Goal: Navigation & Orientation: Find specific page/section

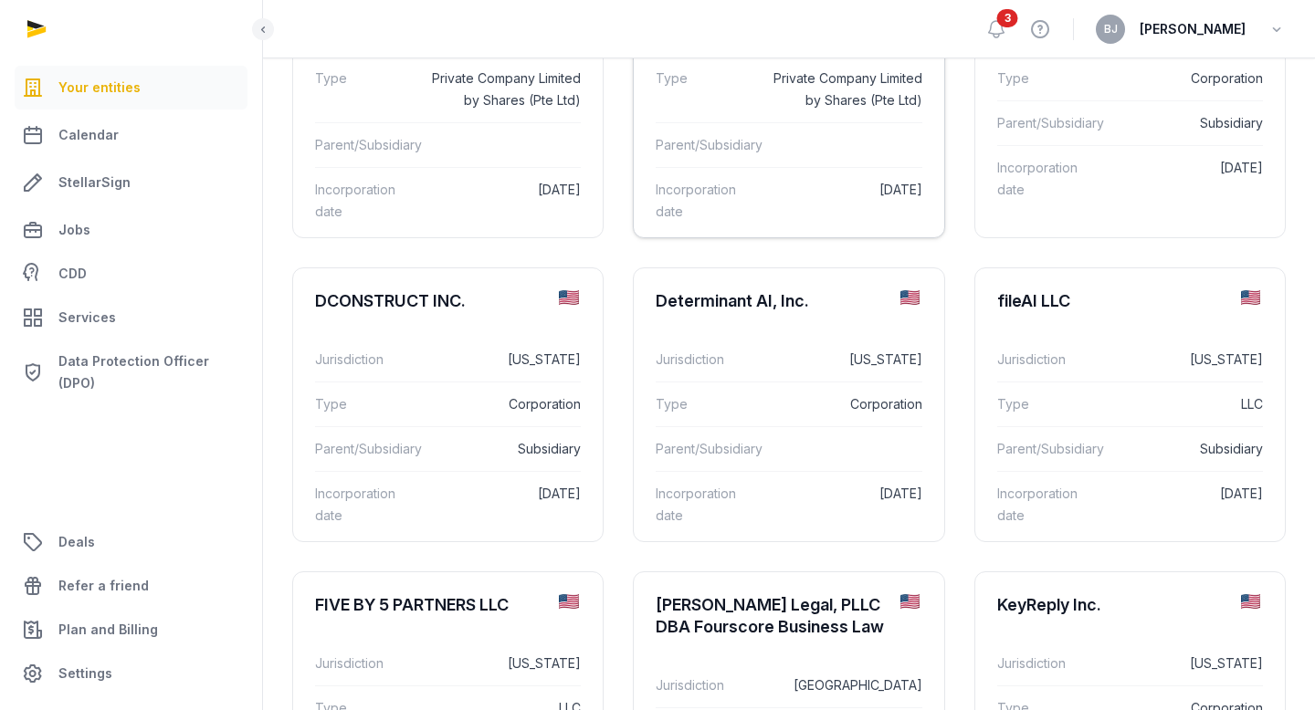
scroll to position [286, 0]
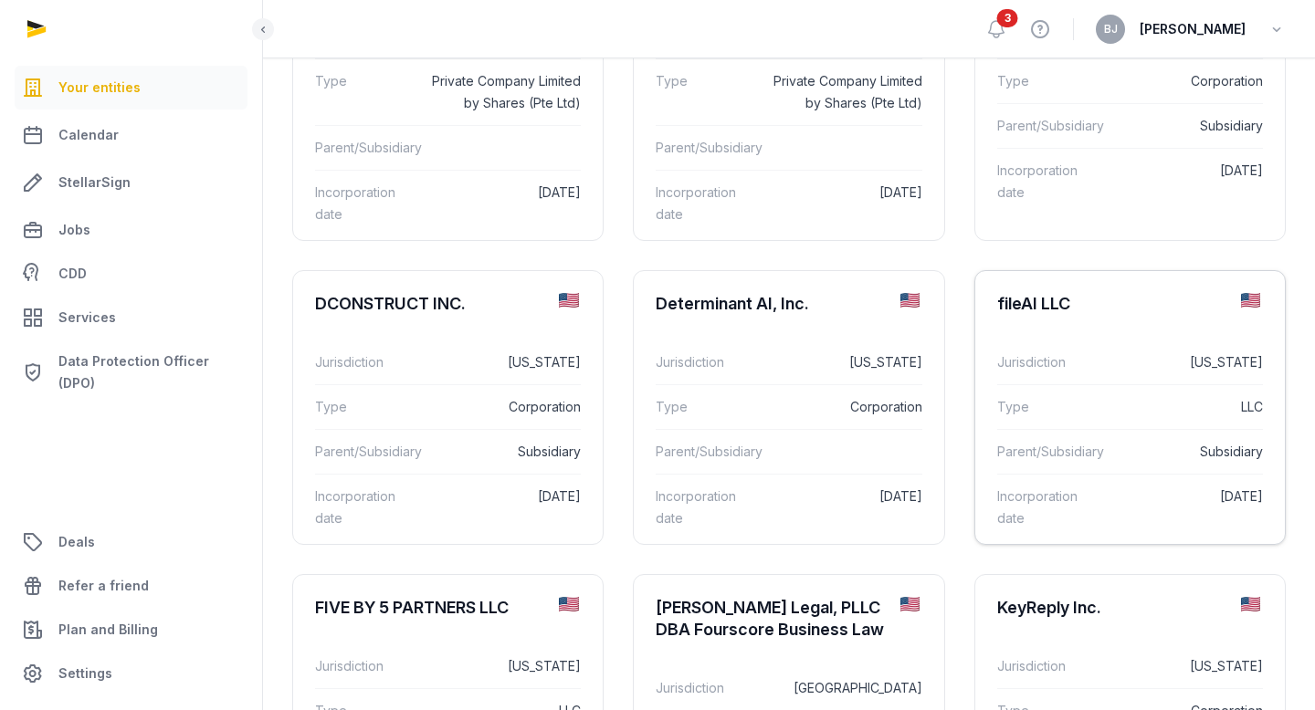
click at [1101, 307] on div "fileAI LLC" at bounding box center [1129, 304] width 309 height 66
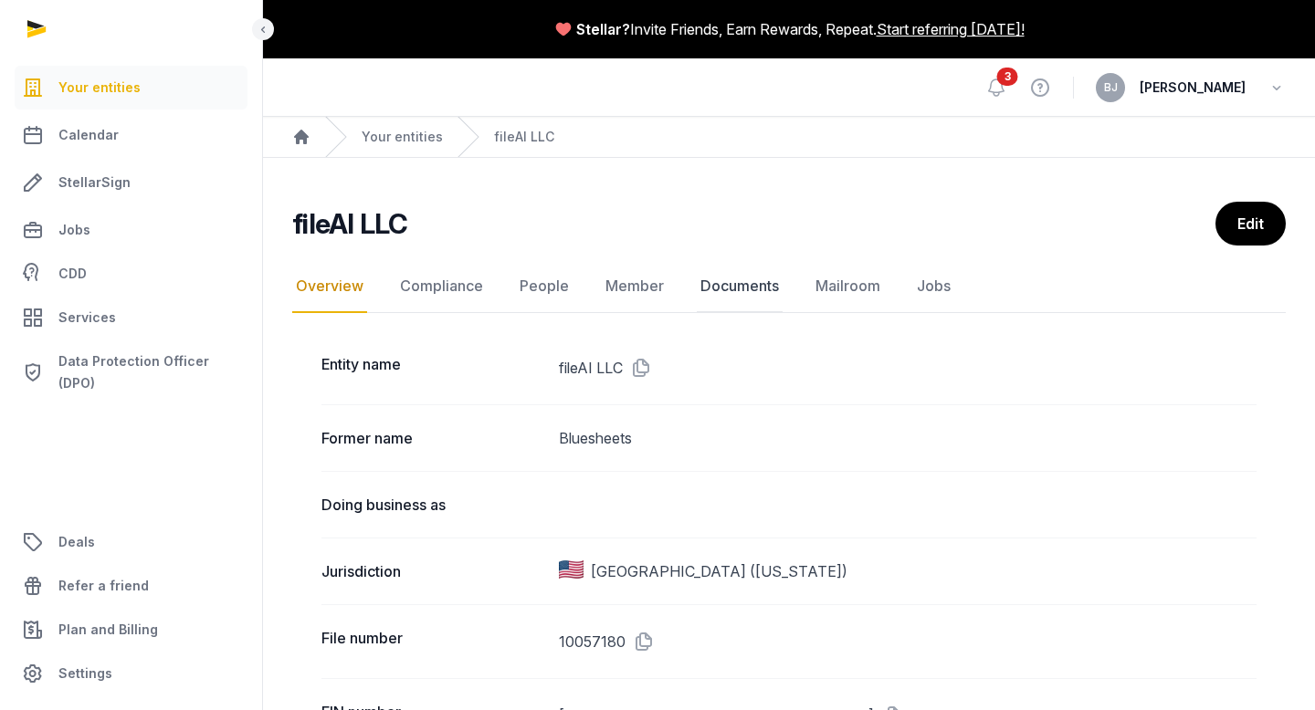
click at [733, 288] on link "Documents" at bounding box center [740, 286] width 86 height 53
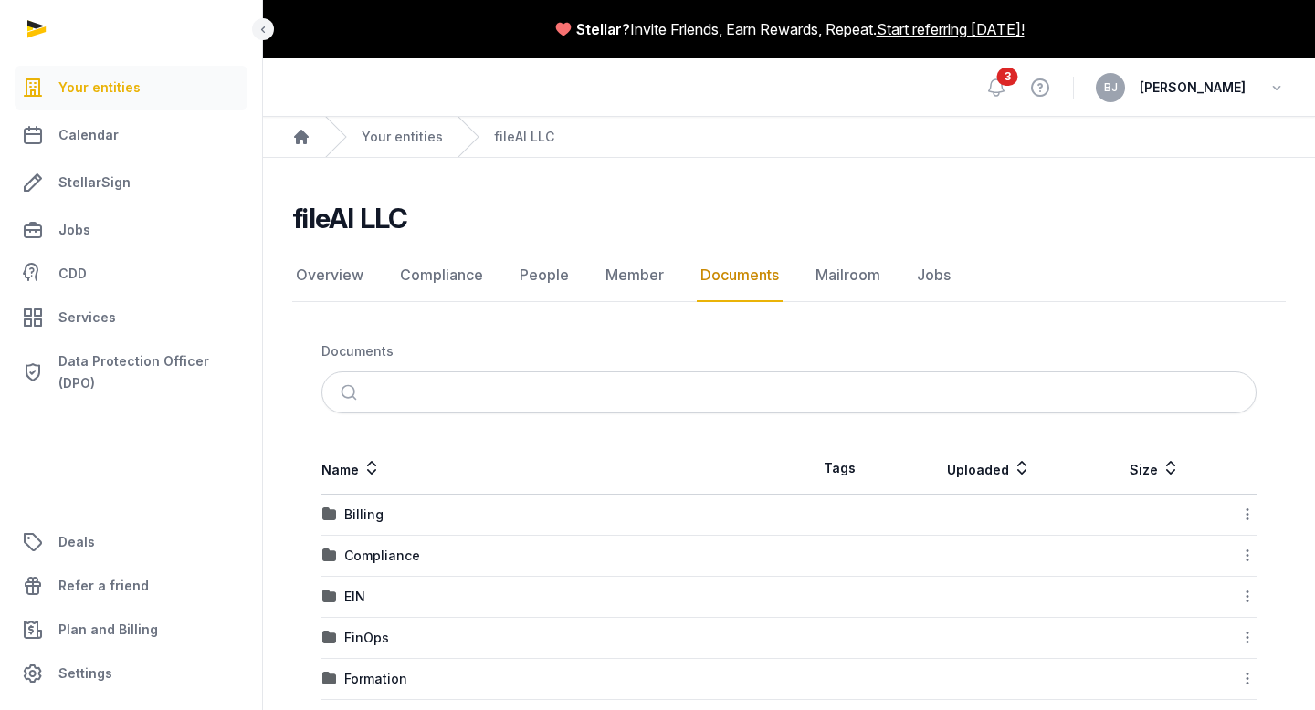
scroll to position [108, 0]
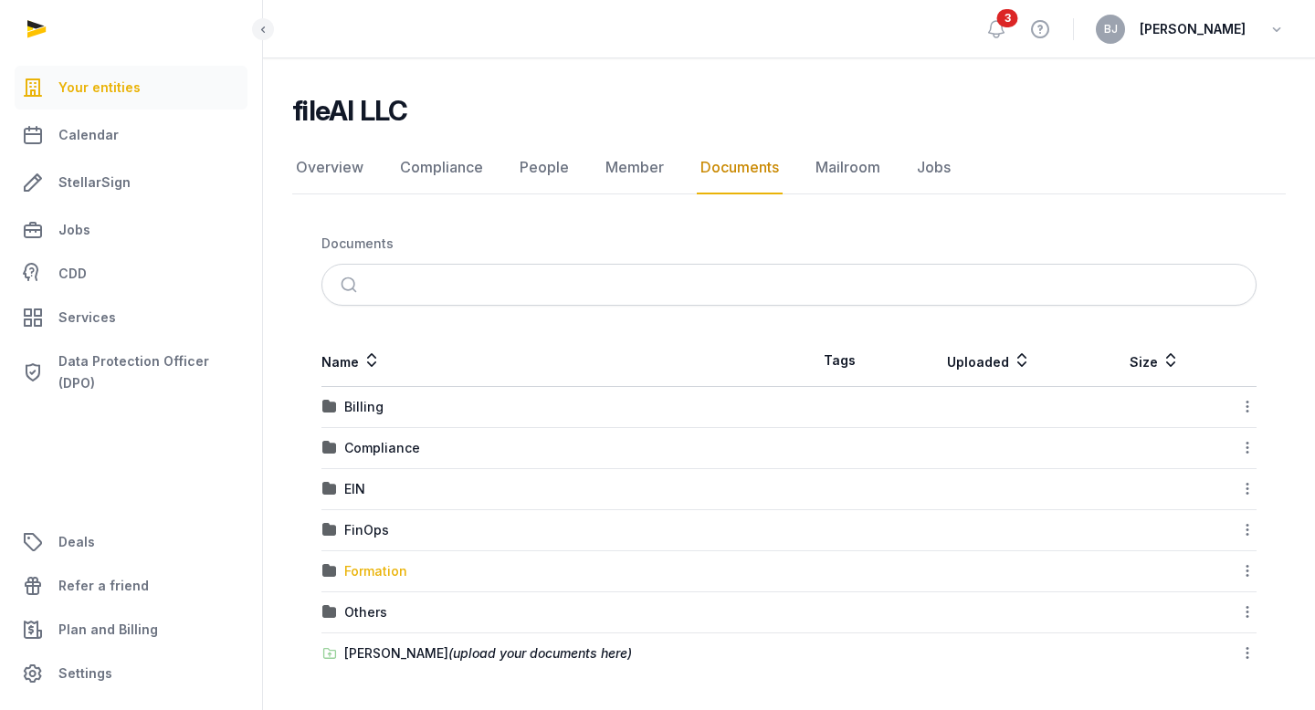
click at [377, 574] on div "Formation" at bounding box center [375, 571] width 63 height 18
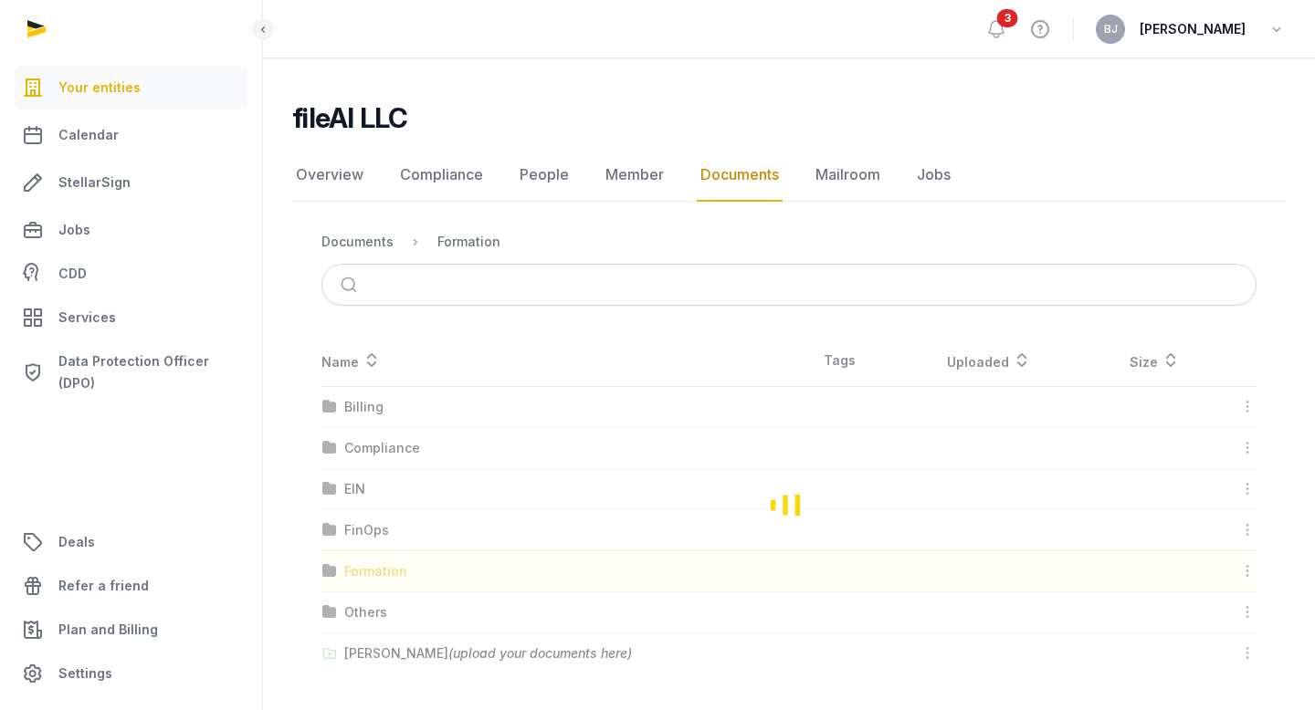
scroll to position [0, 0]
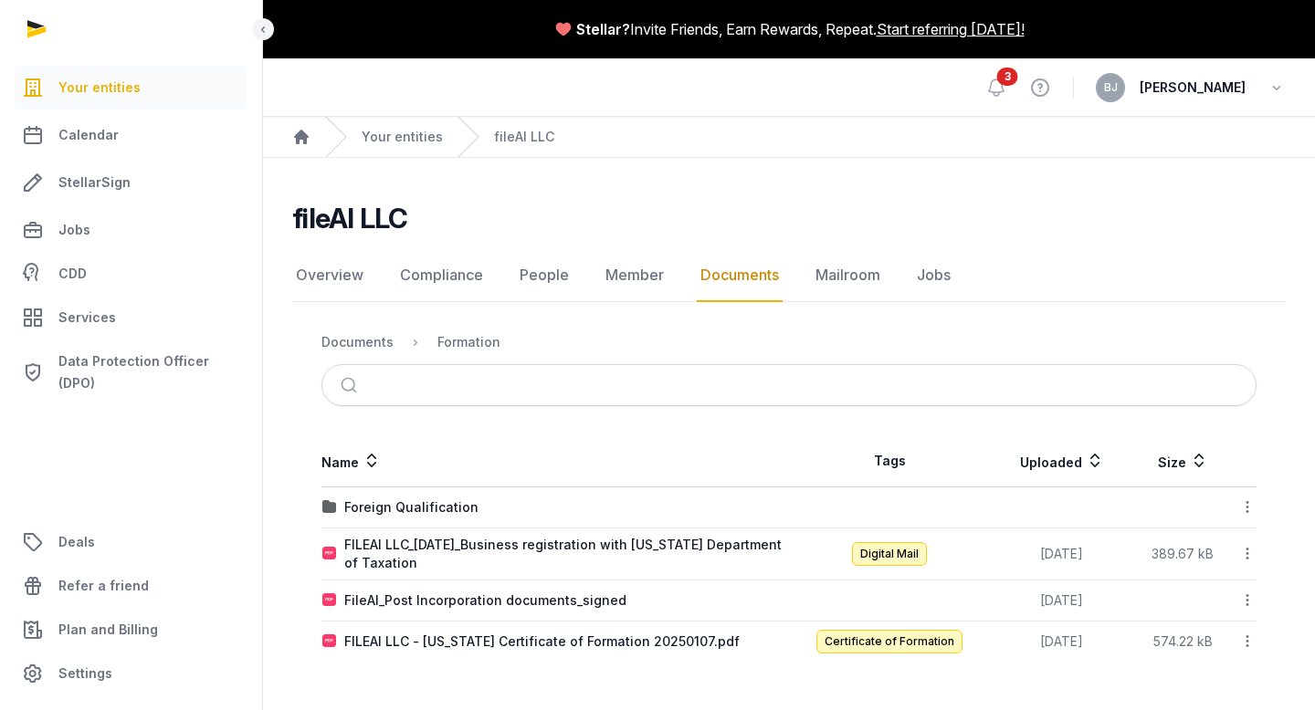
click at [372, 274] on nav "Overview Compliance People Member Documents Mailroom Jobs" at bounding box center [788, 275] width 993 height 53
click at [345, 270] on link "Overview" at bounding box center [329, 275] width 75 height 53
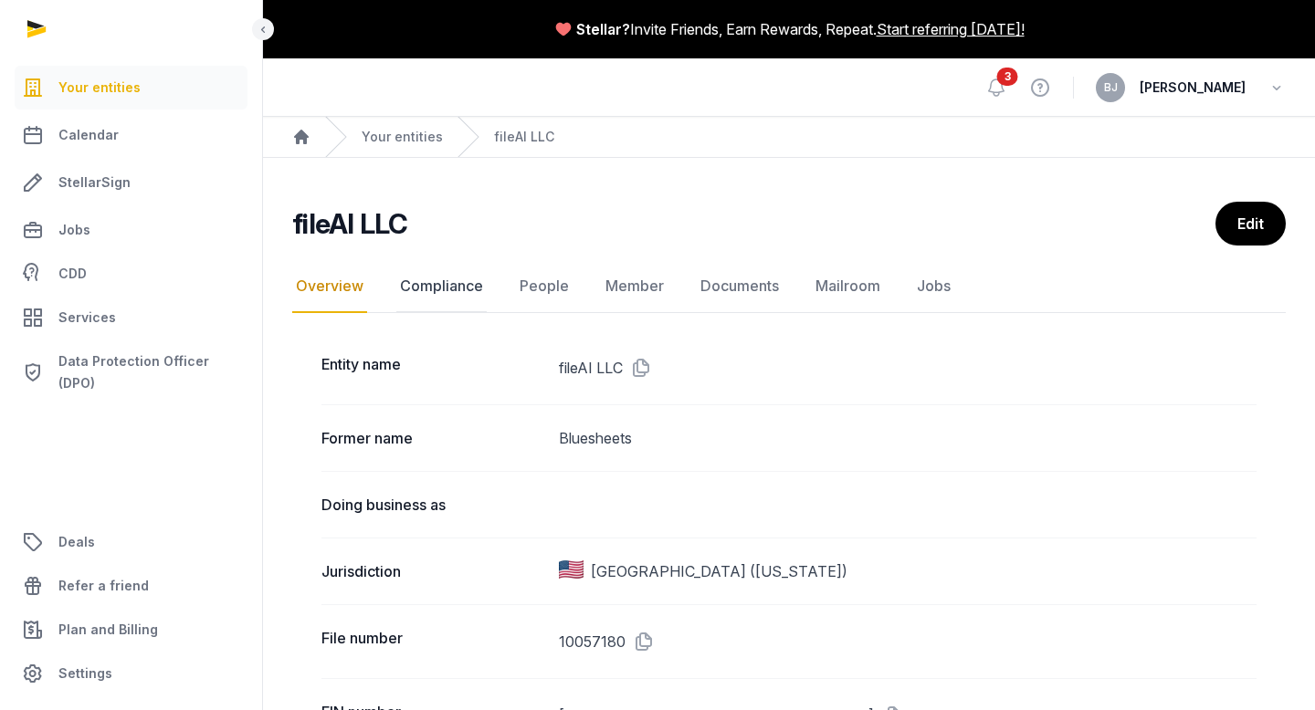
click at [446, 287] on link "Compliance" at bounding box center [441, 286] width 90 height 53
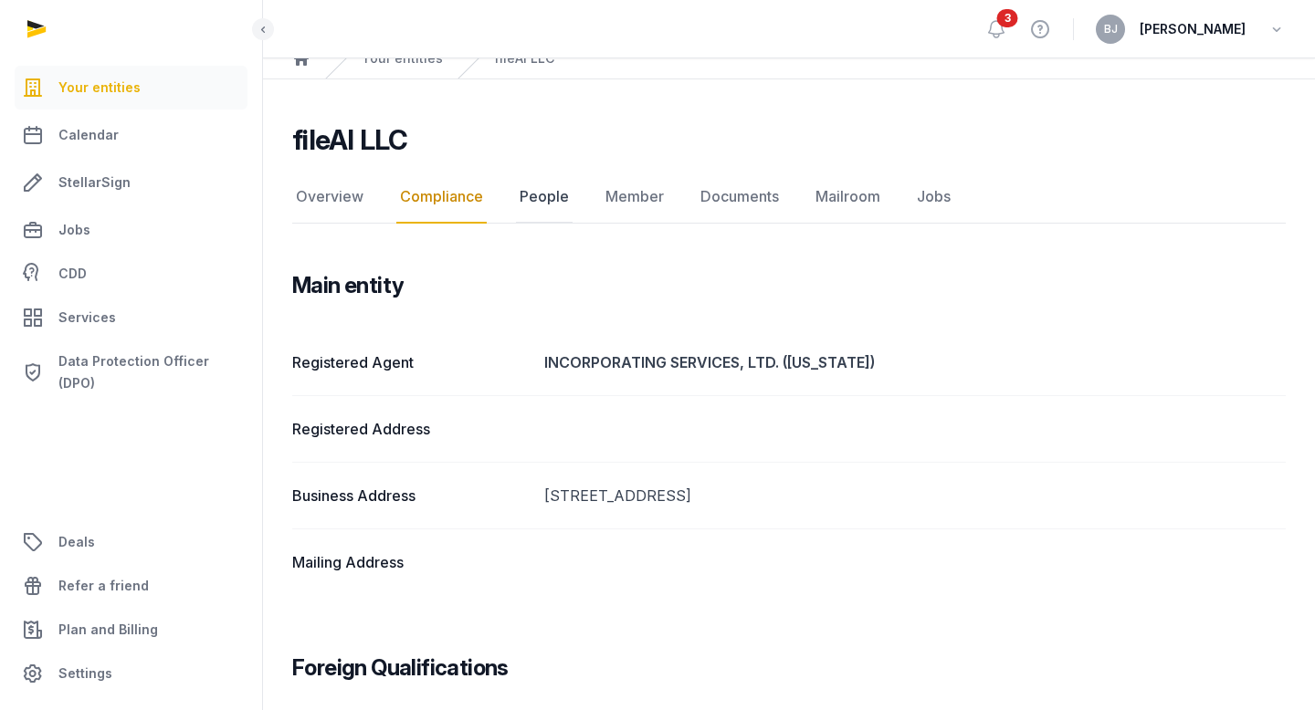
scroll to position [83, 0]
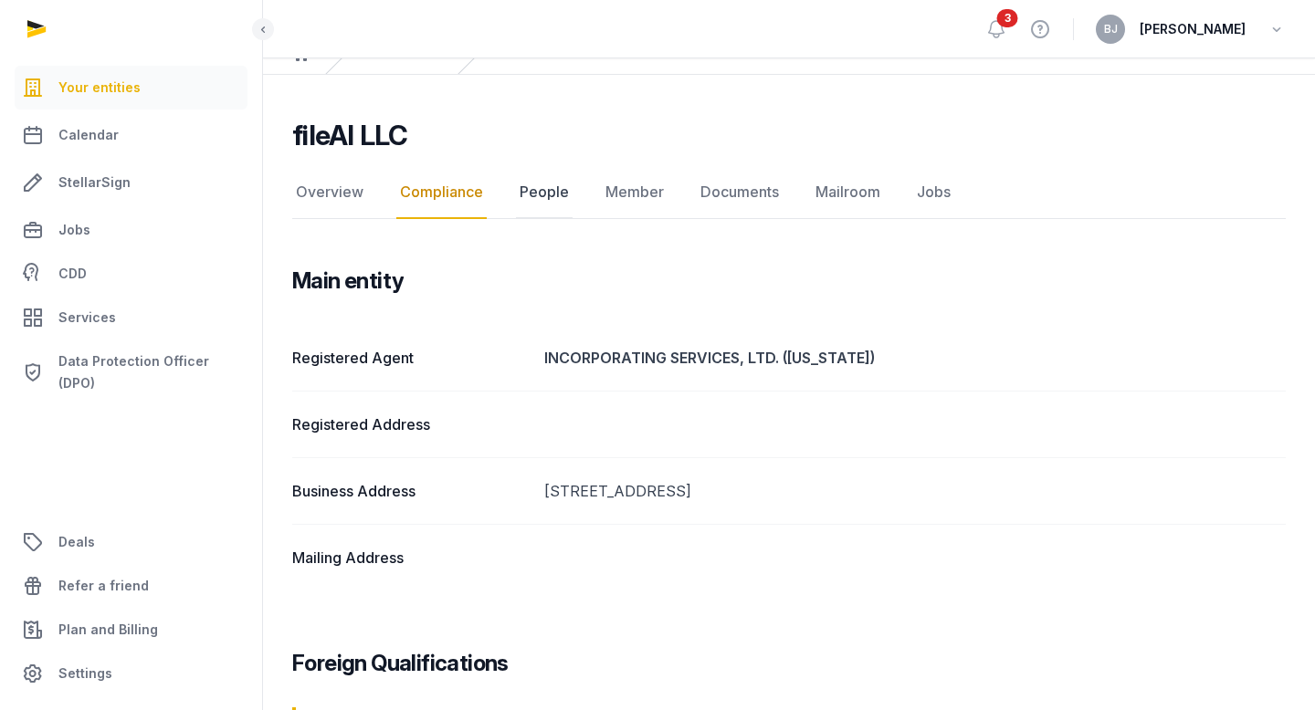
click at [553, 195] on link "People" at bounding box center [544, 192] width 57 height 53
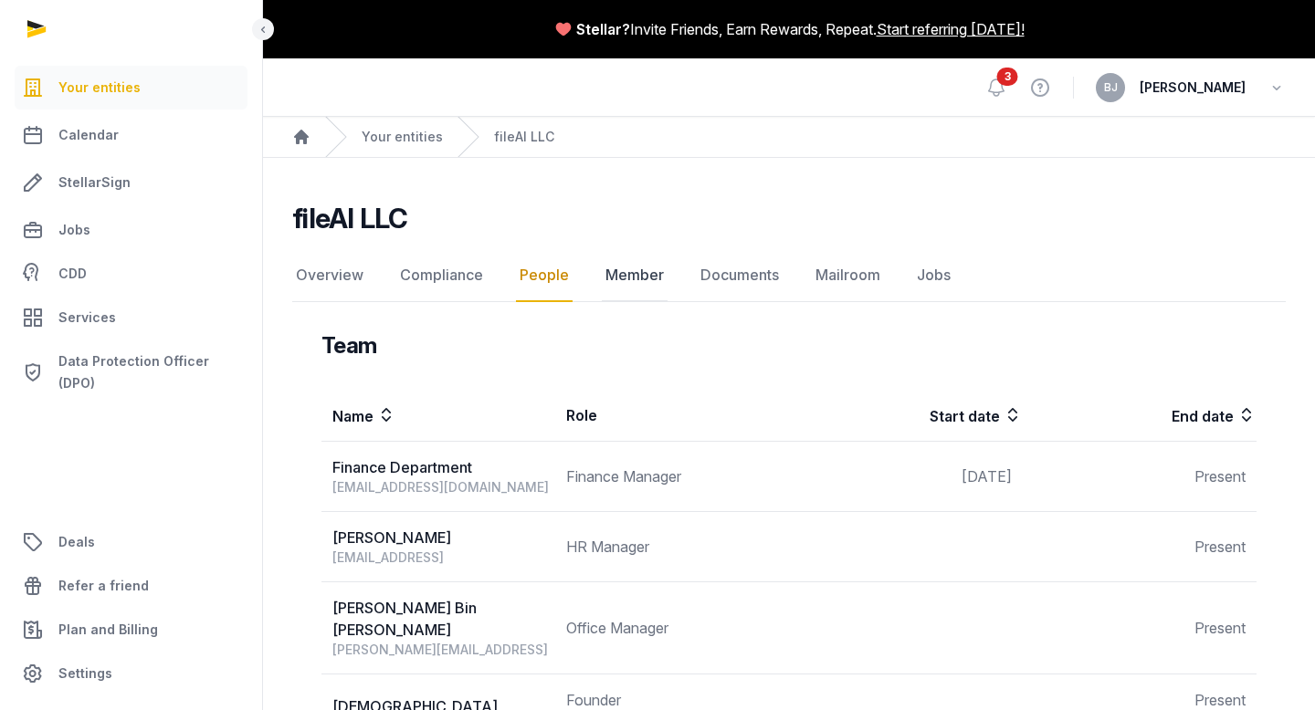
click at [634, 289] on link "Member" at bounding box center [635, 275] width 66 height 53
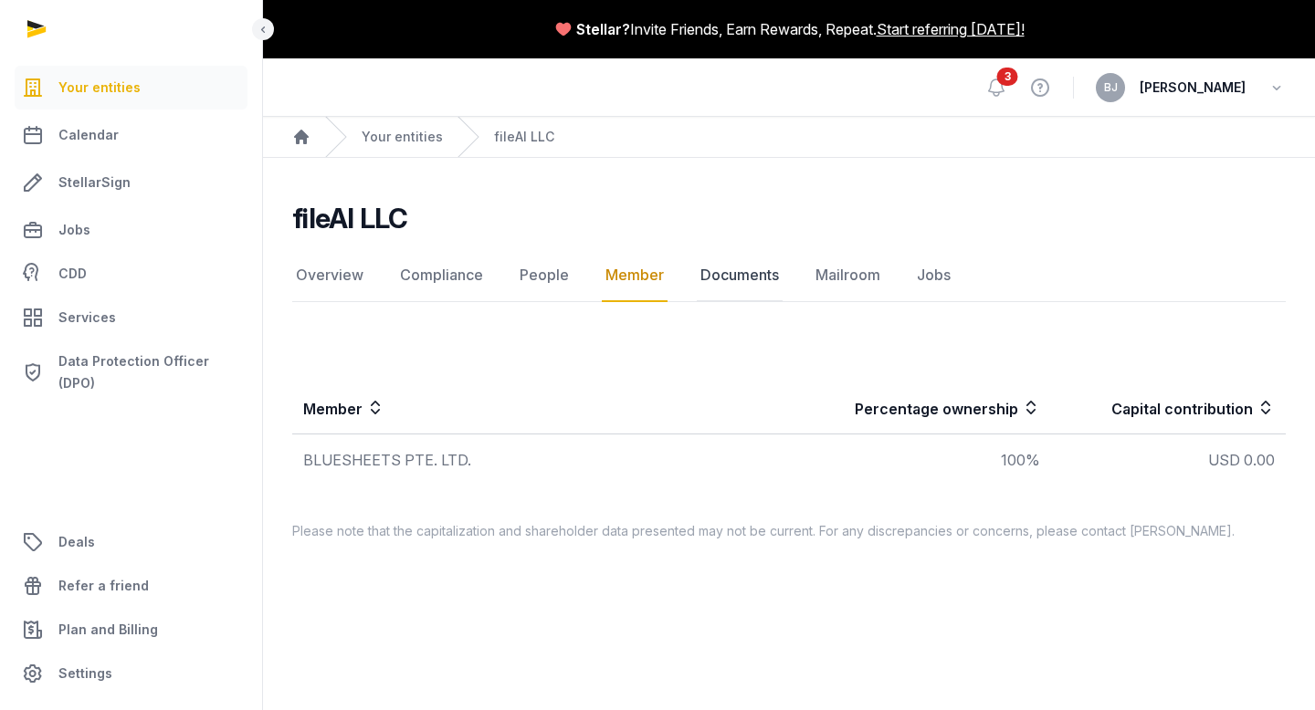
click at [732, 274] on link "Documents" at bounding box center [740, 275] width 86 height 53
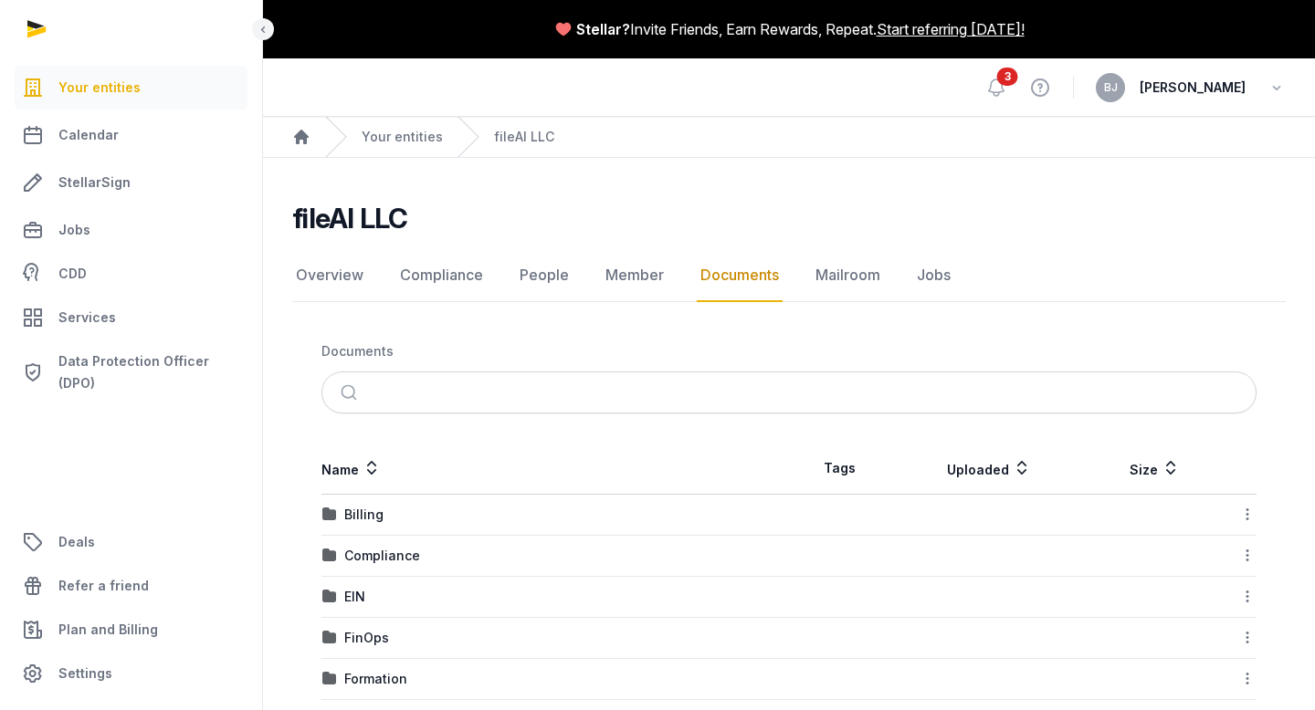
scroll to position [108, 0]
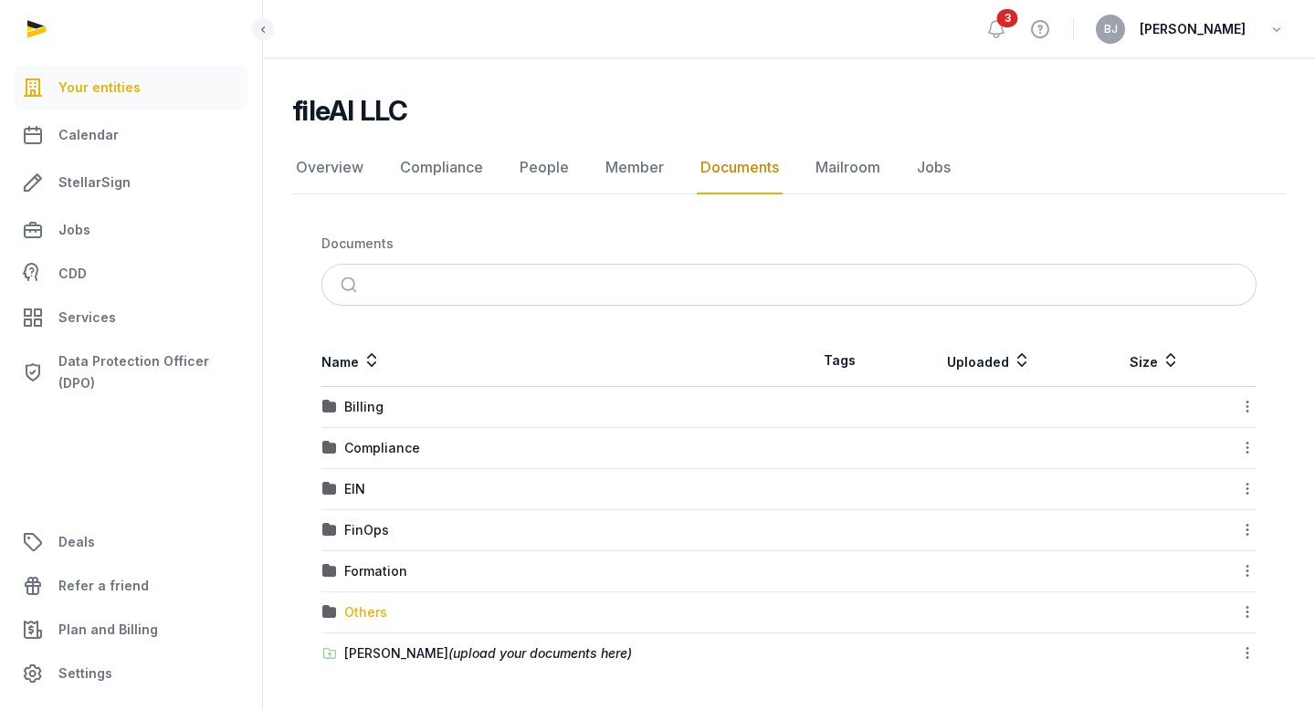
click at [358, 615] on div "Others" at bounding box center [365, 612] width 43 height 18
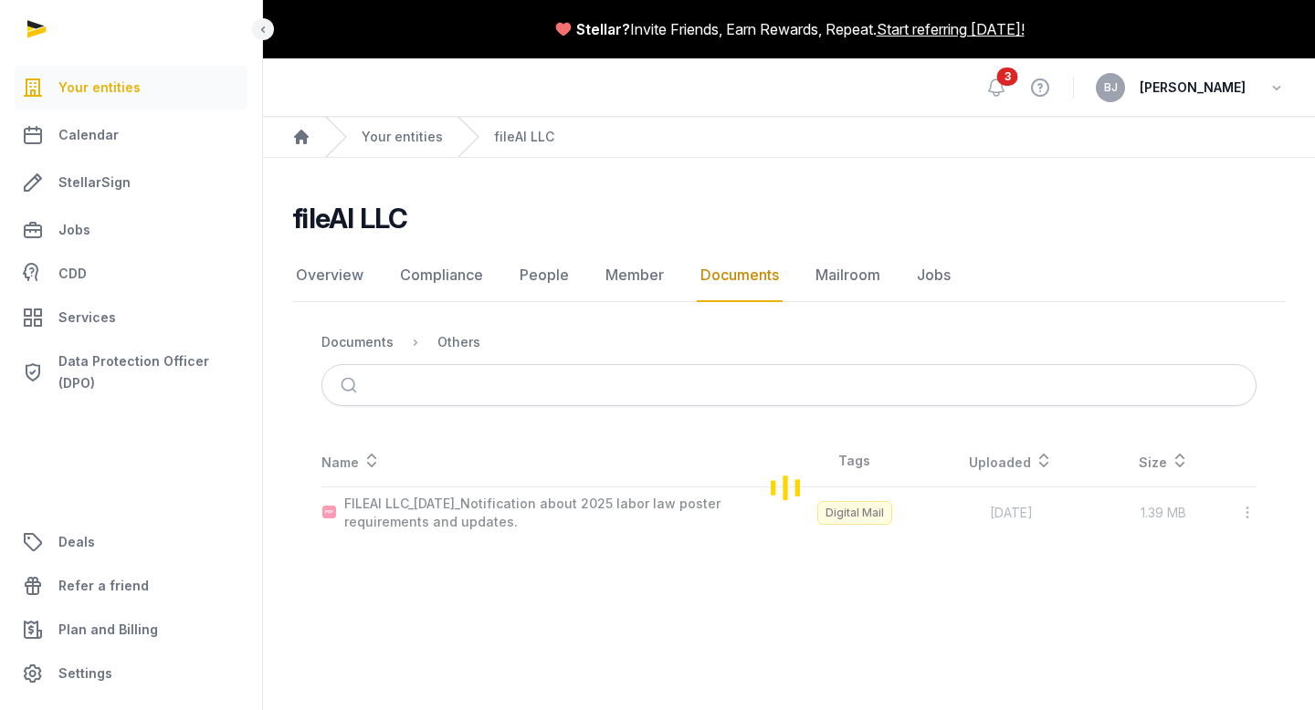
scroll to position [0, 0]
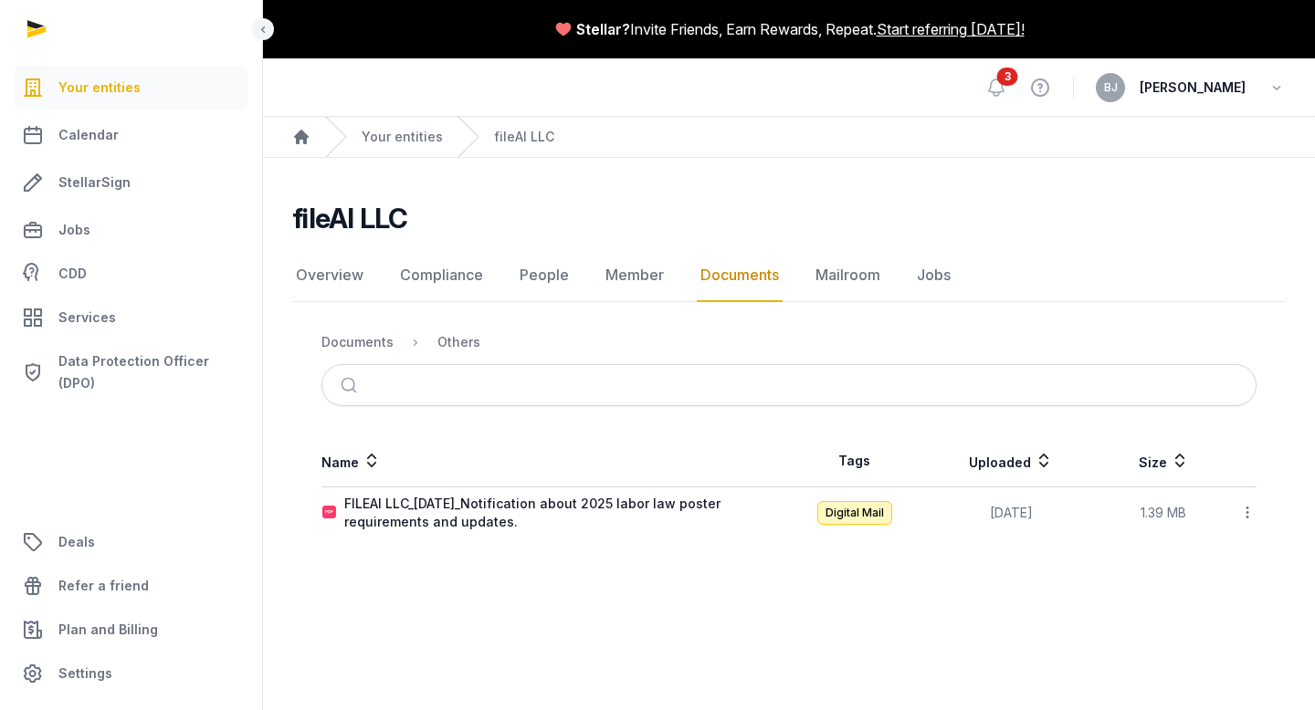
click at [697, 275] on link "Documents" at bounding box center [740, 275] width 86 height 53
click at [368, 345] on div "Documents" at bounding box center [357, 342] width 72 height 18
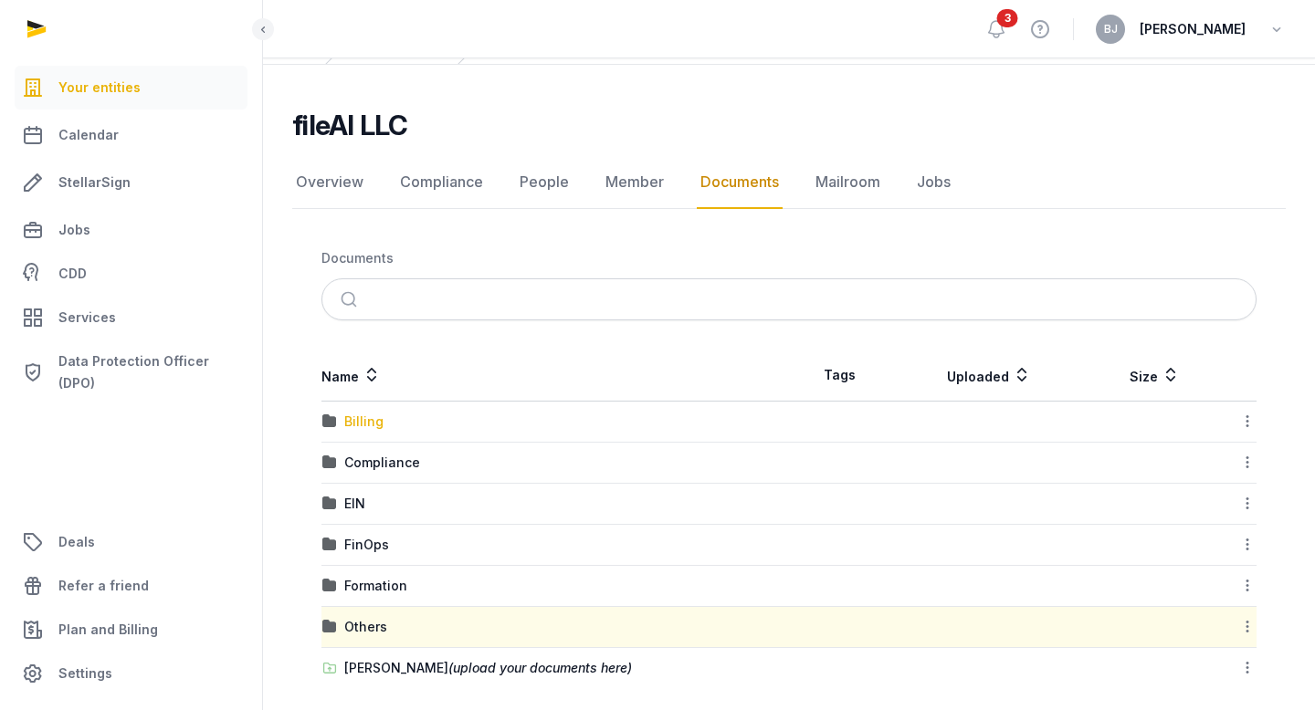
scroll to position [95, 0]
click at [365, 587] on div "Formation" at bounding box center [375, 584] width 63 height 18
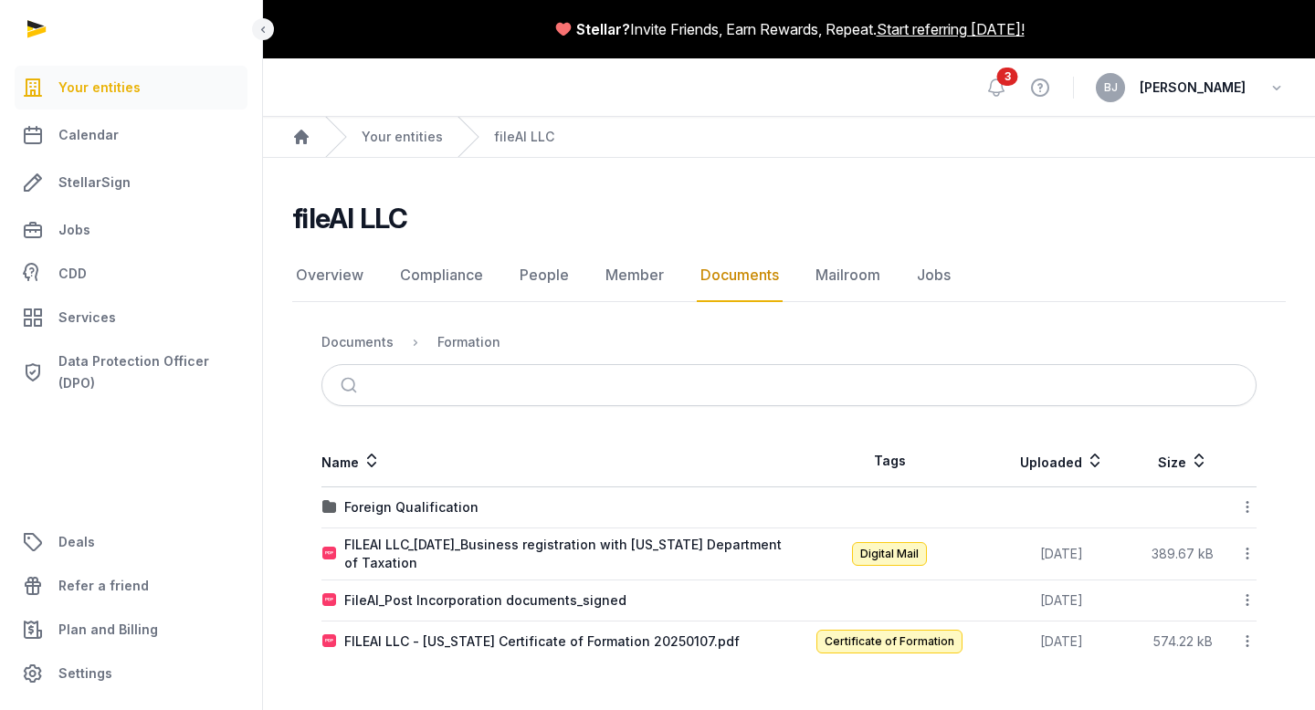
scroll to position [0, 0]
click at [397, 136] on link "Your entities" at bounding box center [402, 137] width 81 height 18
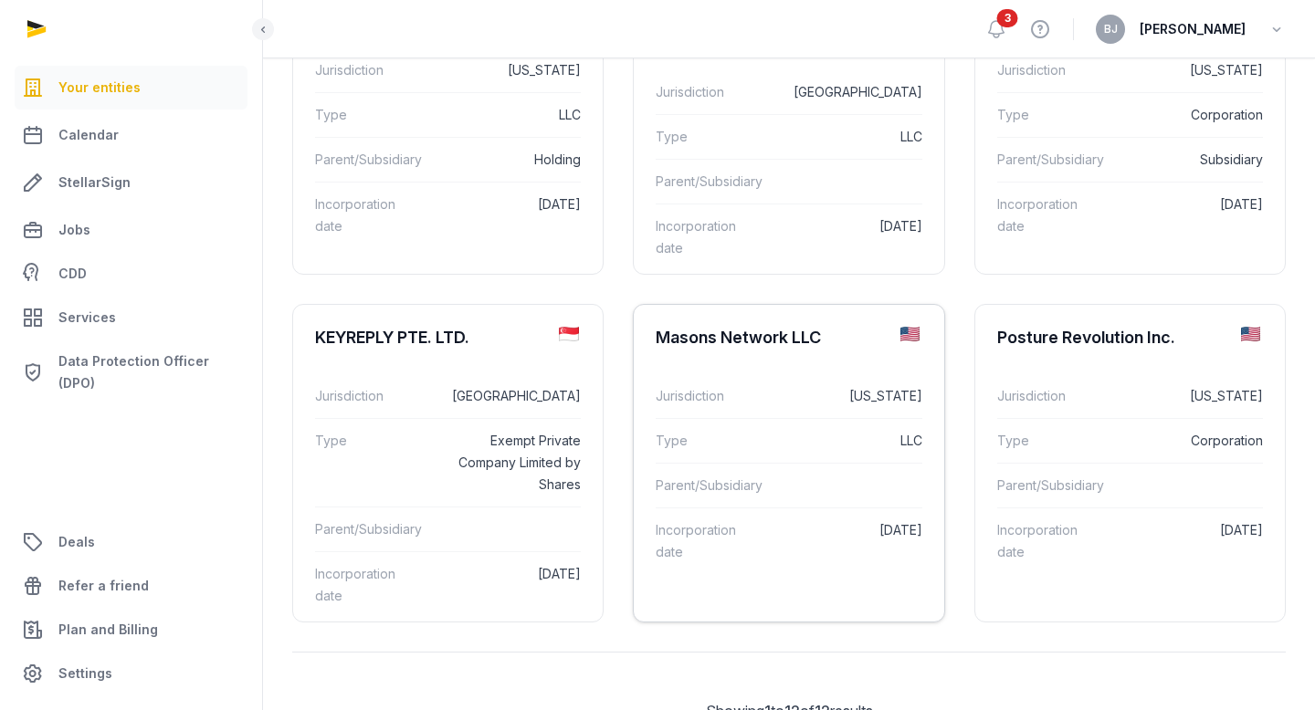
scroll to position [274, 0]
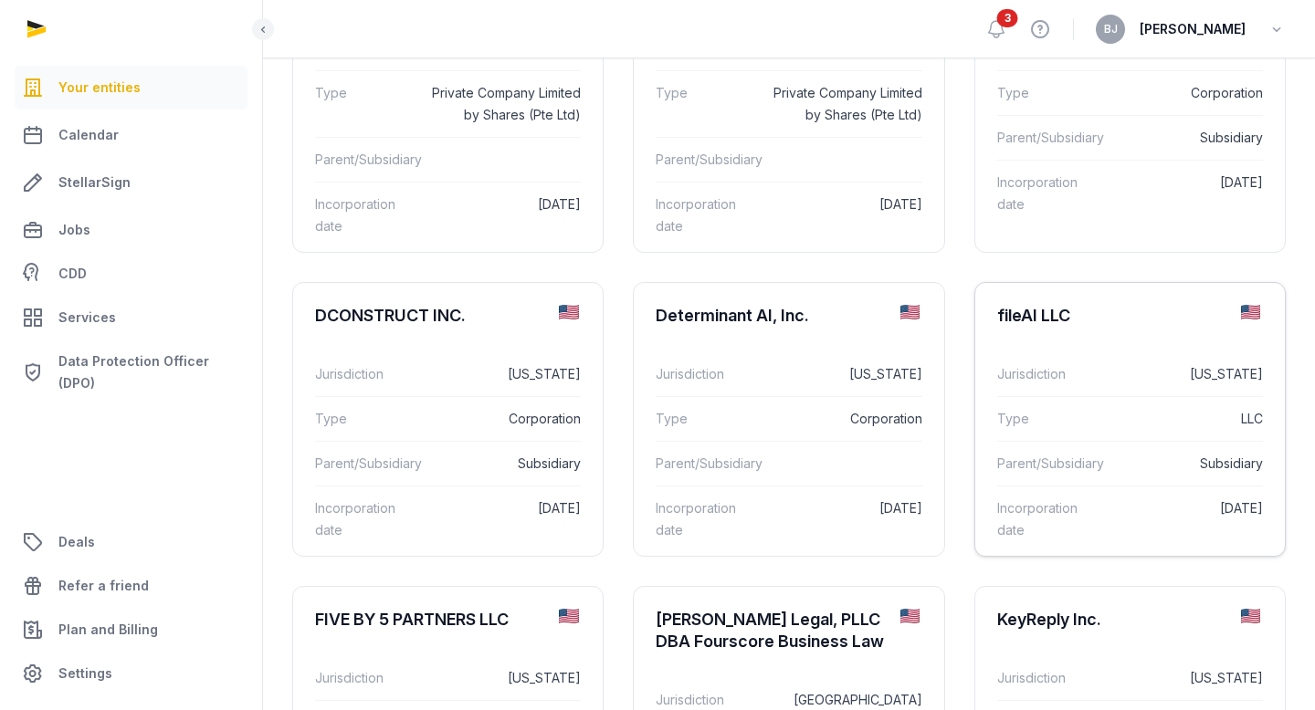
click at [1140, 385] on dd "[US_STATE]" at bounding box center [1187, 374] width 151 height 22
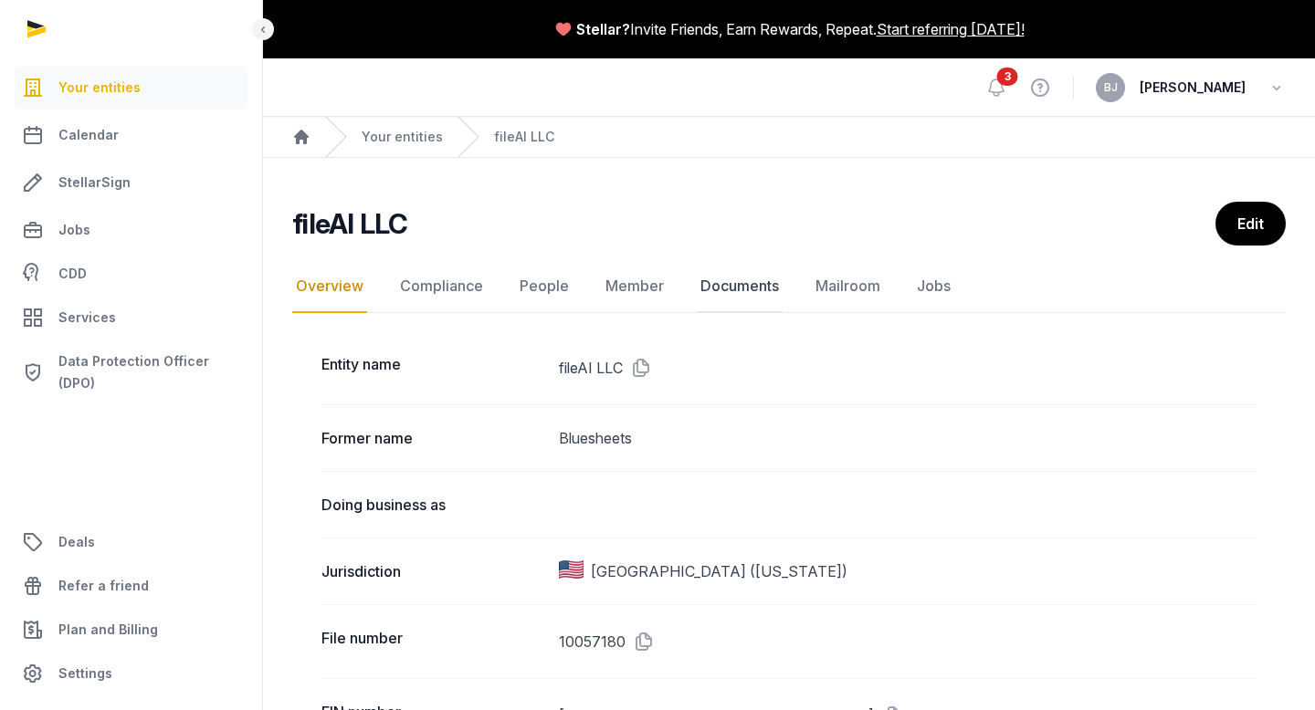
click at [745, 288] on link "Documents" at bounding box center [740, 286] width 86 height 53
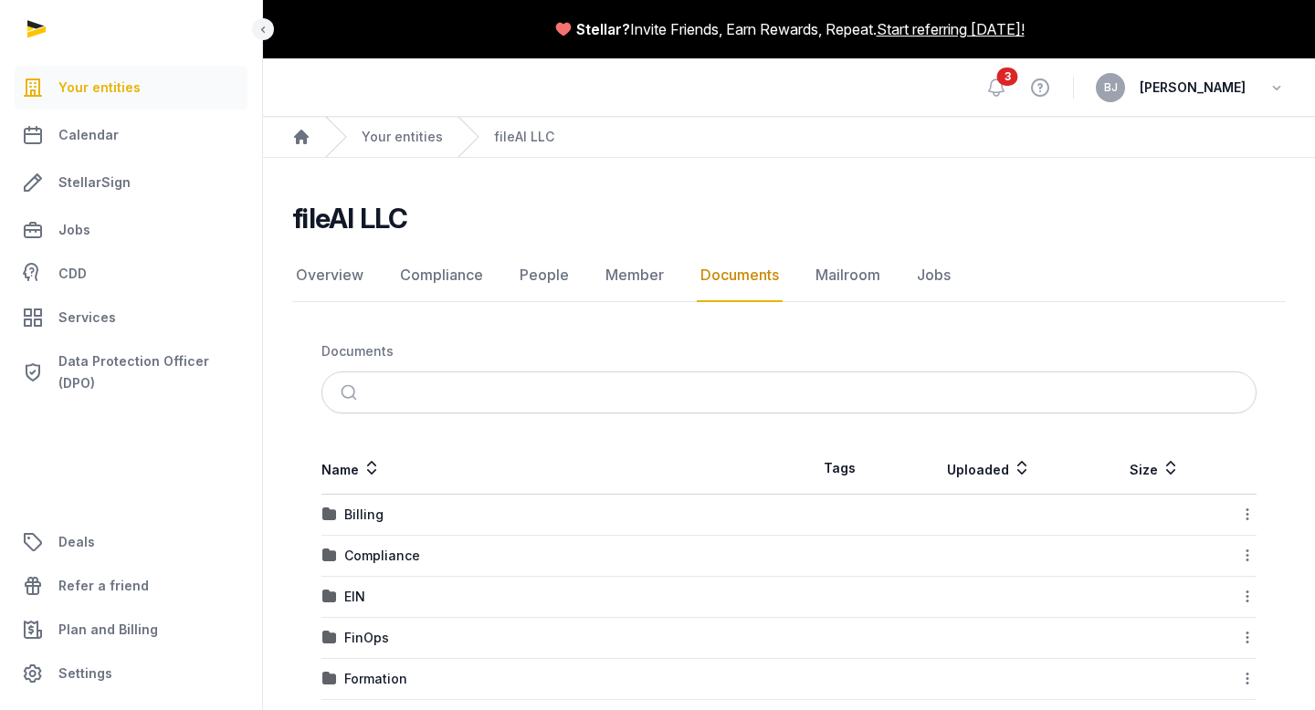
scroll to position [108, 0]
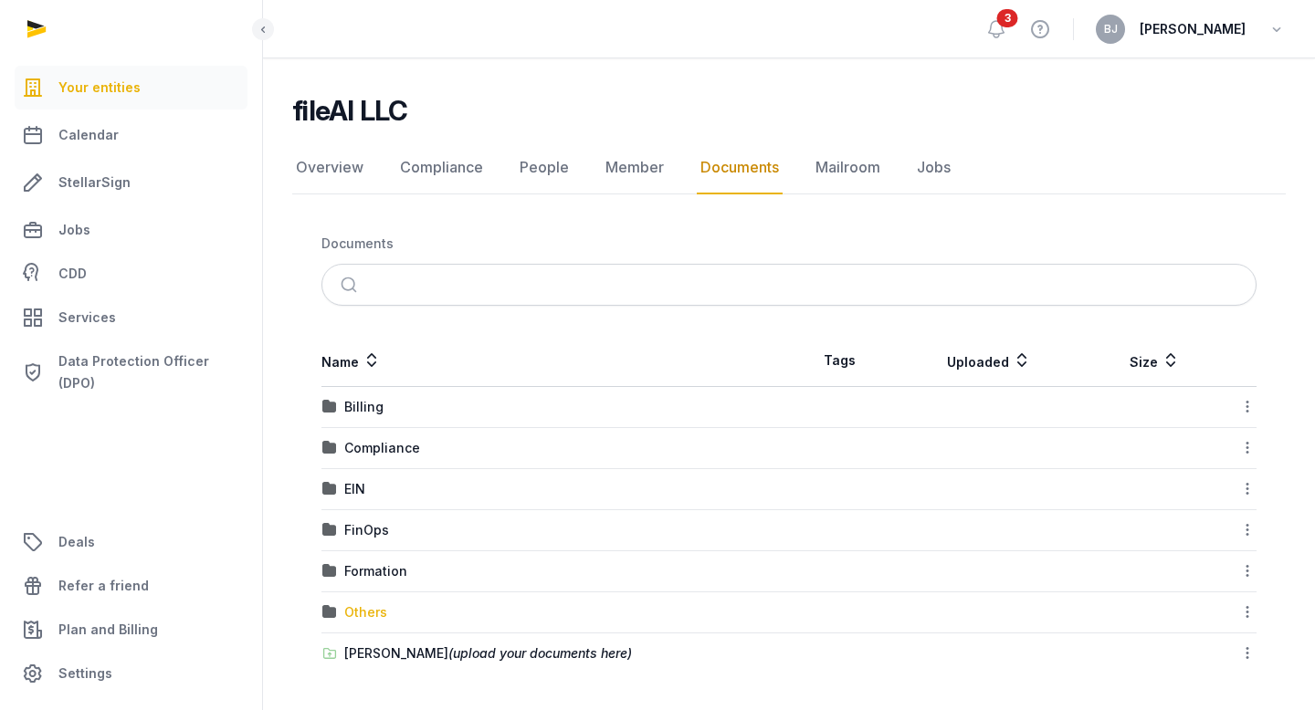
click at [362, 614] on div "Others" at bounding box center [365, 612] width 43 height 18
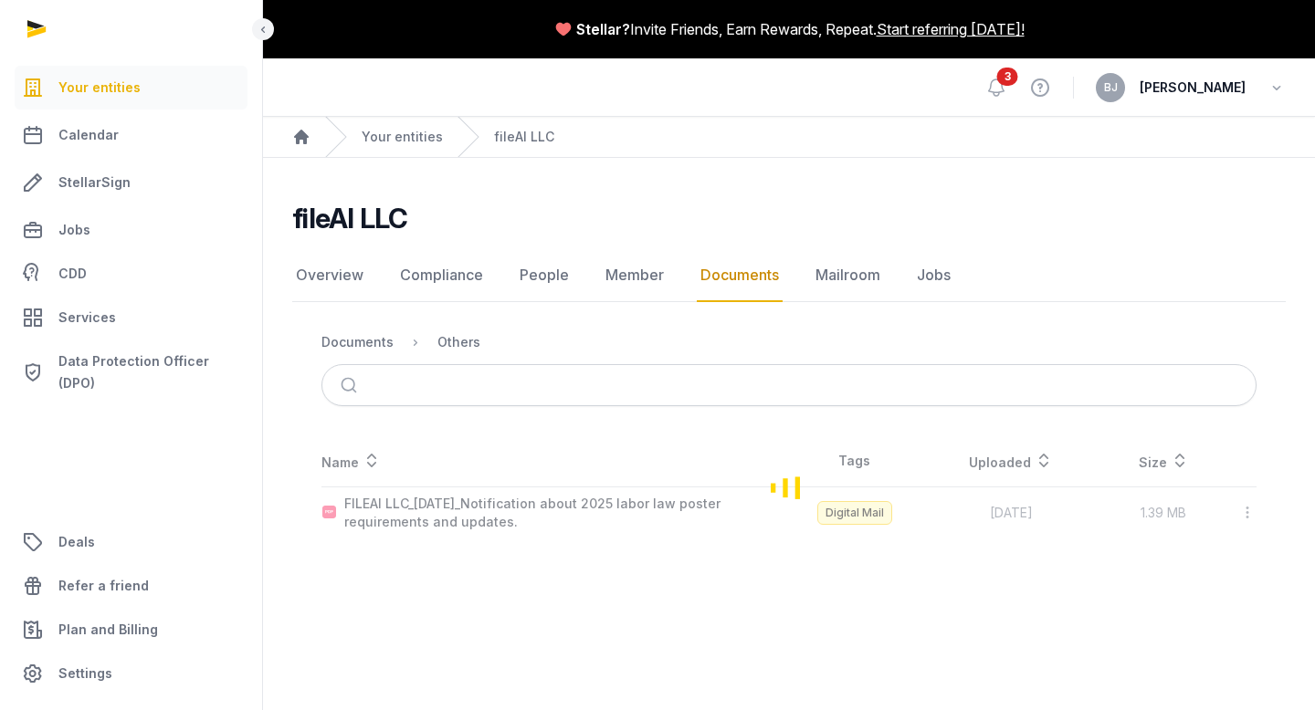
scroll to position [0, 0]
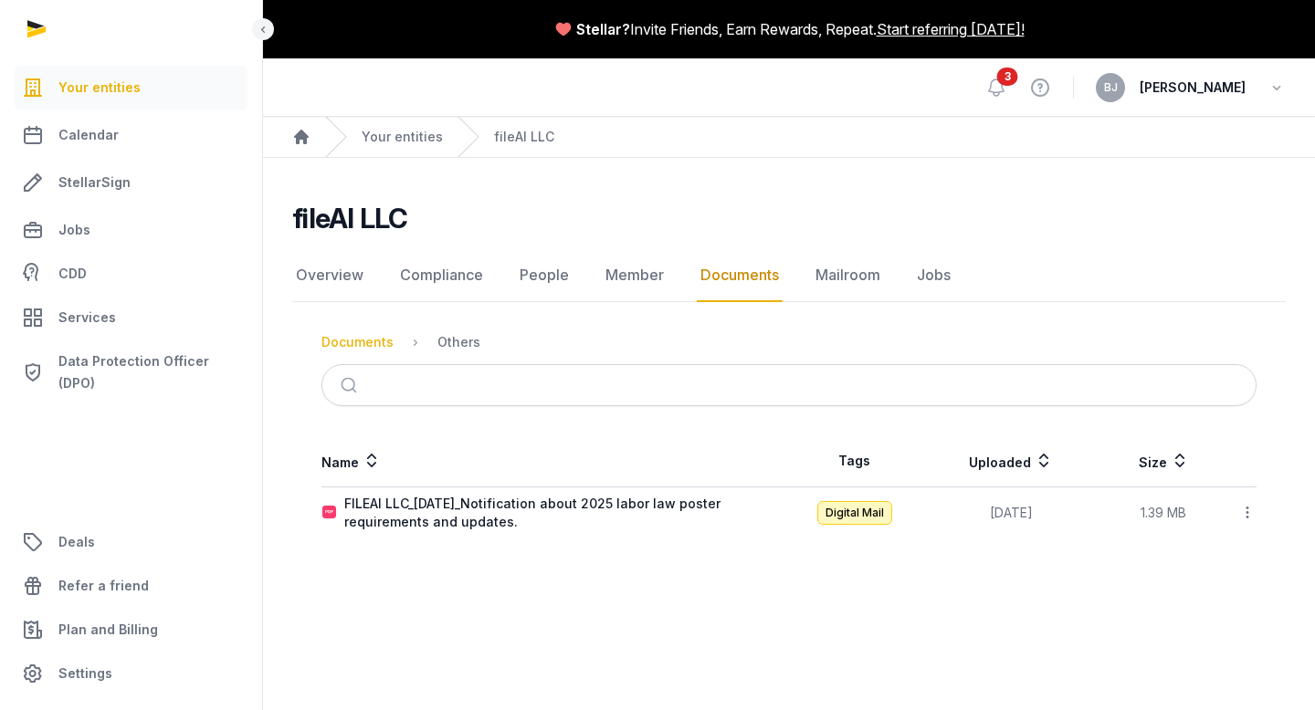
click at [373, 341] on div "Documents" at bounding box center [357, 342] width 72 height 18
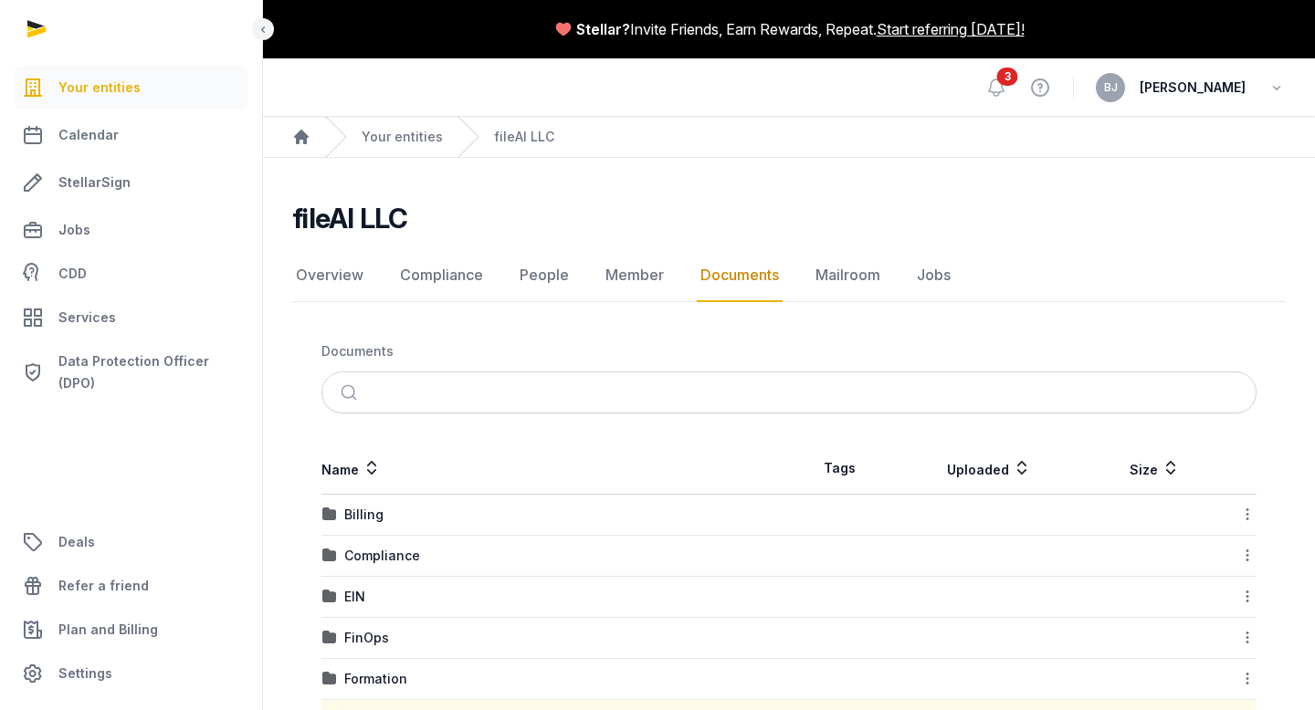
scroll to position [108, 0]
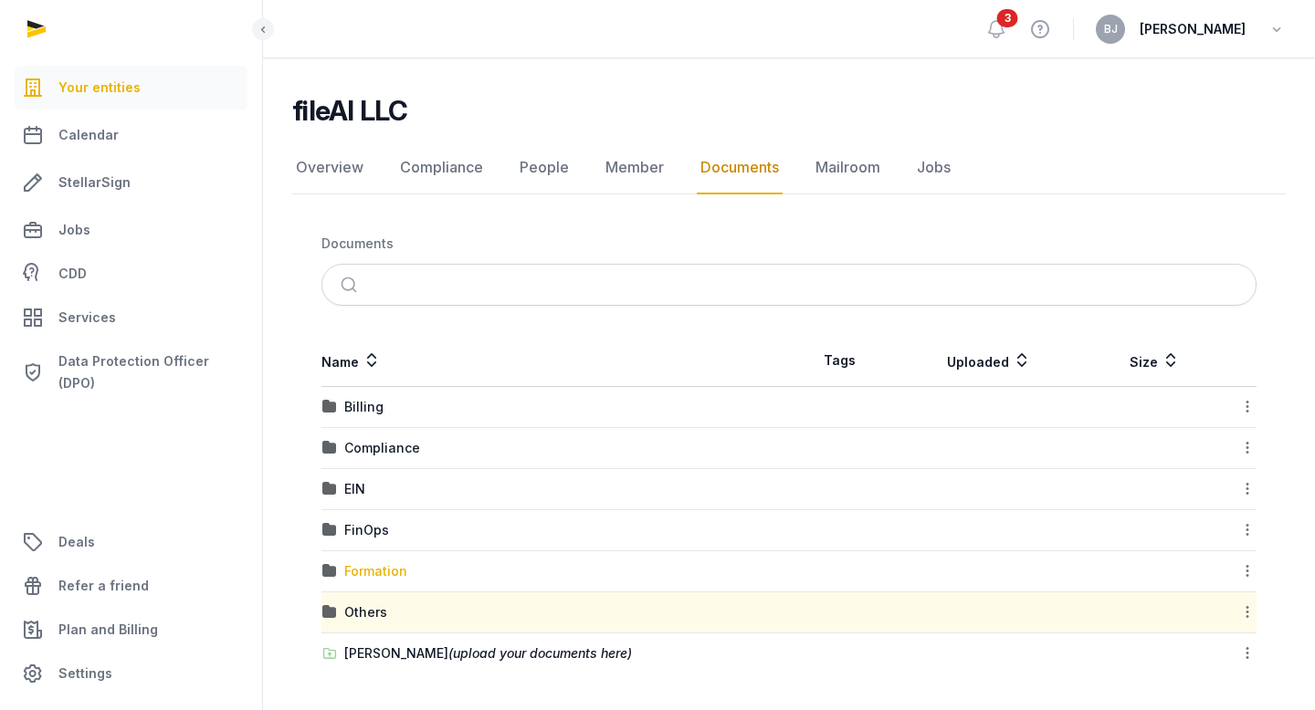
click at [366, 575] on div "Formation" at bounding box center [375, 571] width 63 height 18
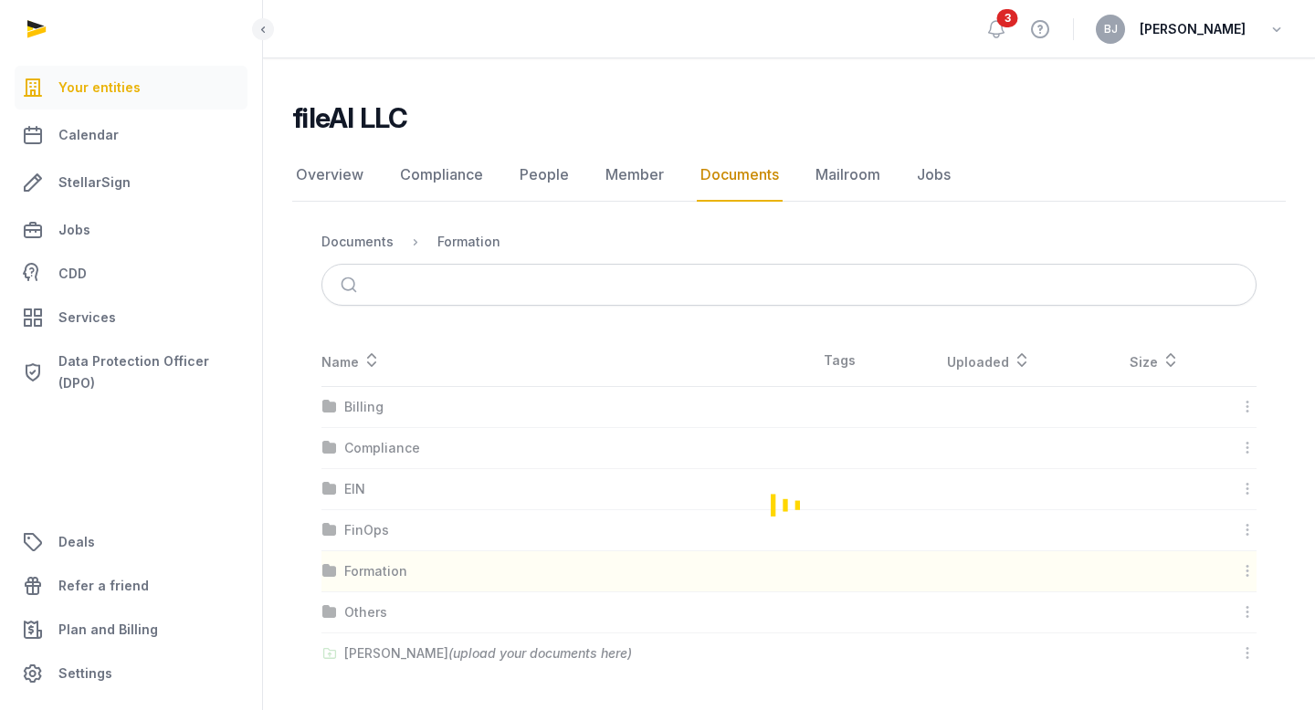
scroll to position [0, 0]
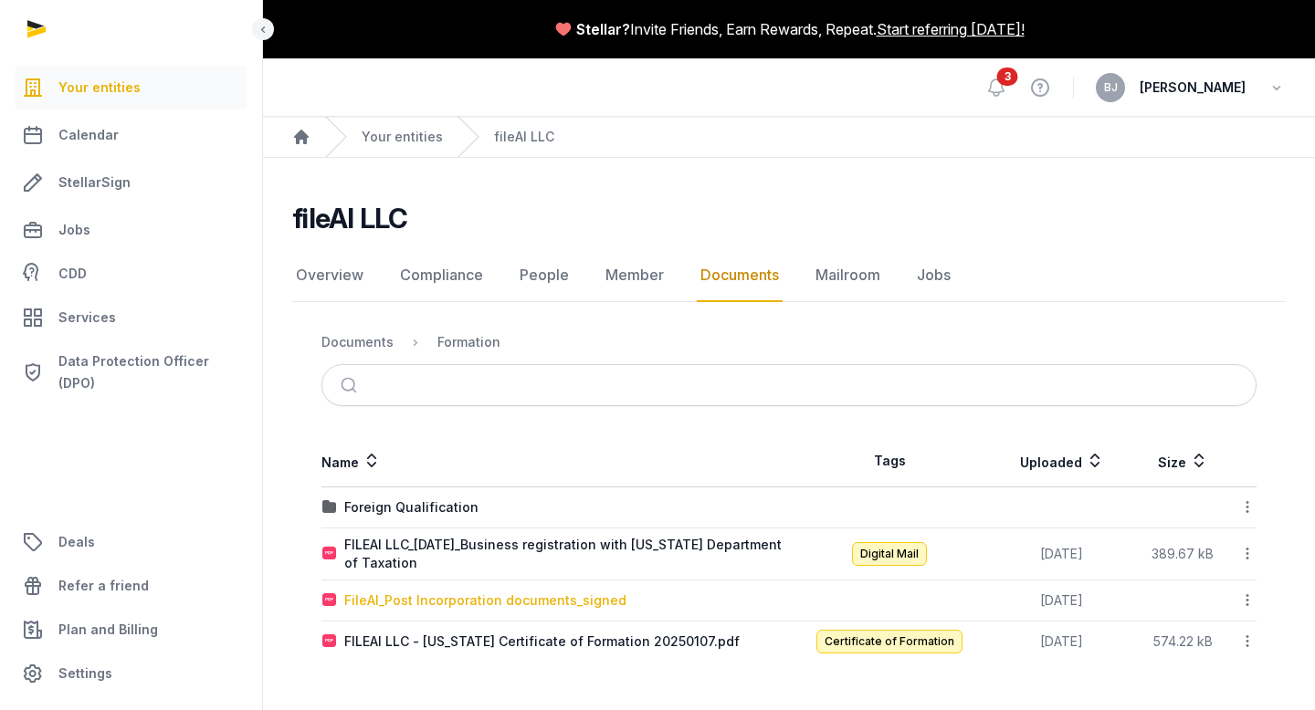
click at [463, 602] on div "FileAI_Post Incorporation documents_signed" at bounding box center [485, 601] width 282 height 18
